Goal: Information Seeking & Learning: Learn about a topic

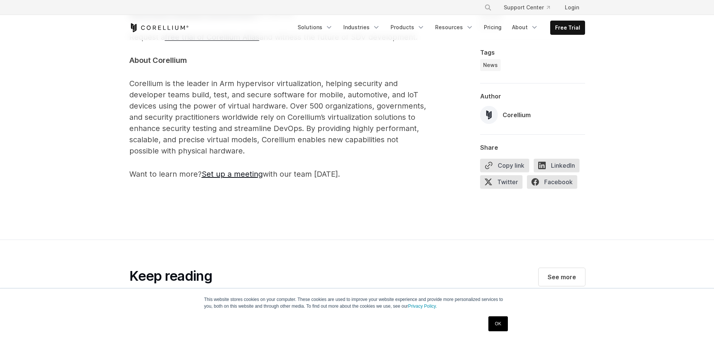
scroll to position [1424, 0]
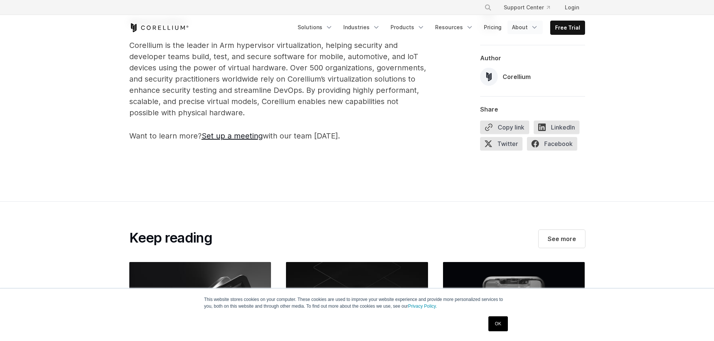
click at [521, 27] on link "About" at bounding box center [524, 27] width 35 height 13
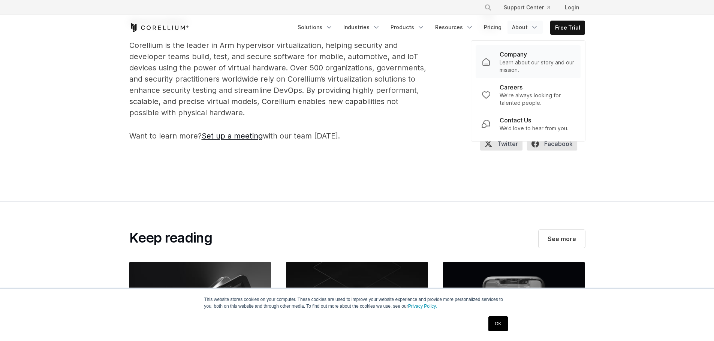
click at [505, 61] on p "Learn about our story and our mission." at bounding box center [536, 66] width 75 height 15
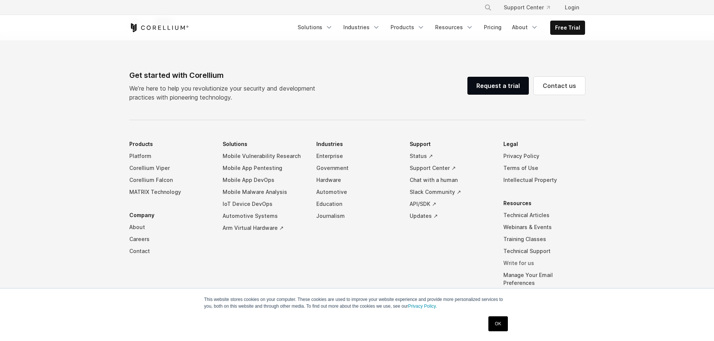
scroll to position [1268, 0]
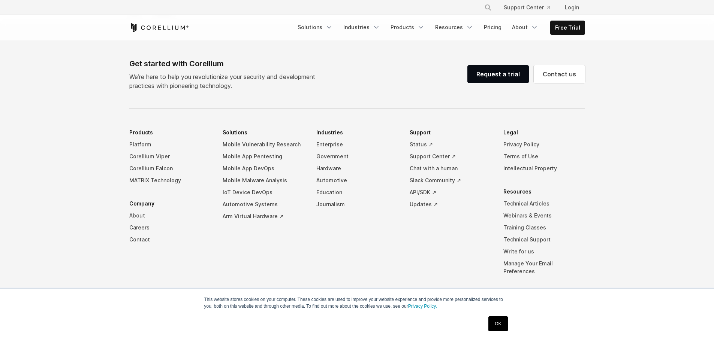
click at [135, 210] on link "About" at bounding box center [170, 216] width 82 height 12
click at [496, 327] on link "OK" at bounding box center [497, 324] width 19 height 15
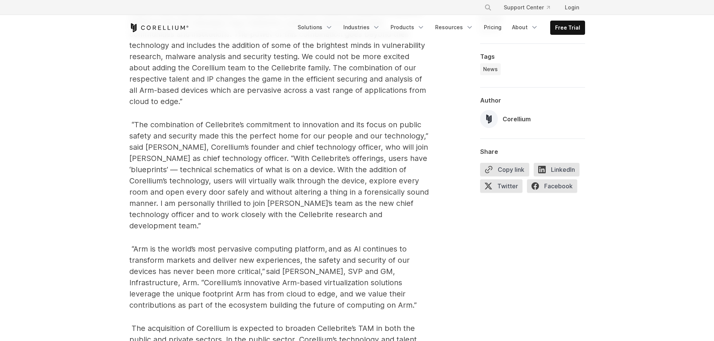
scroll to position [749, 0]
